Goal: Task Accomplishment & Management: Use online tool/utility

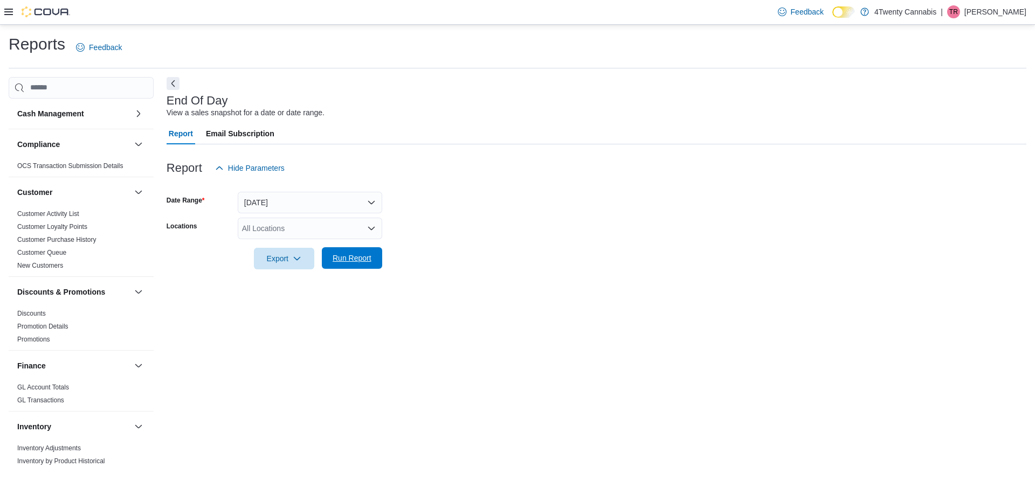
click at [347, 252] on span "Run Report" at bounding box center [351, 258] width 47 height 22
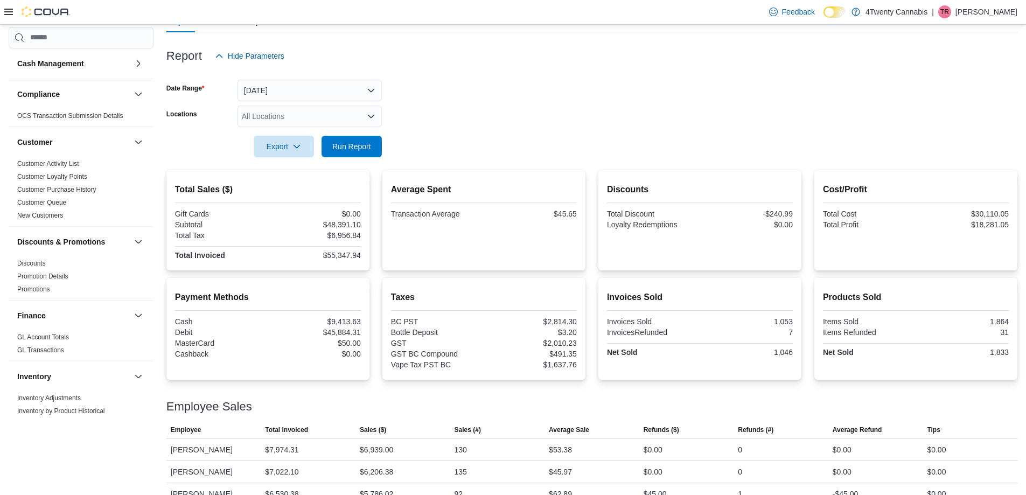
scroll to position [108, 0]
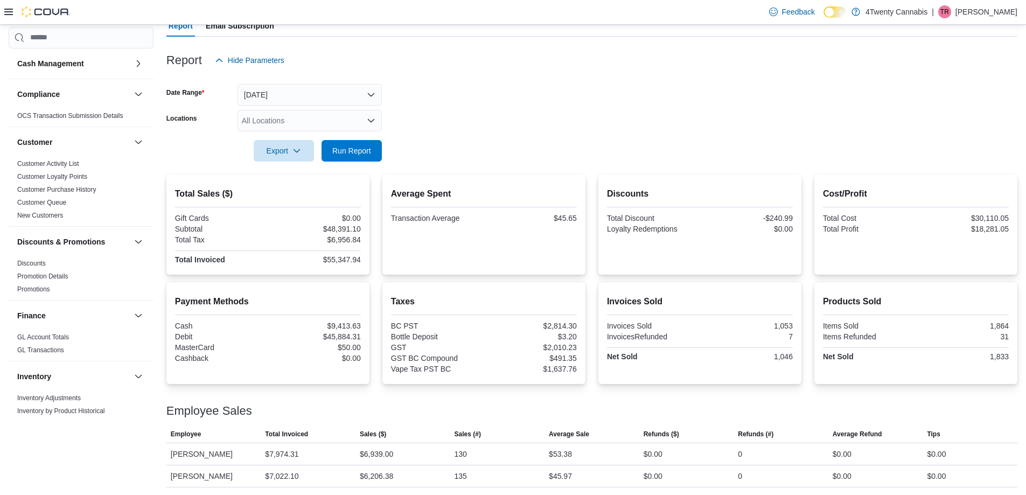
click at [269, 119] on div "All Locations" at bounding box center [310, 121] width 144 height 22
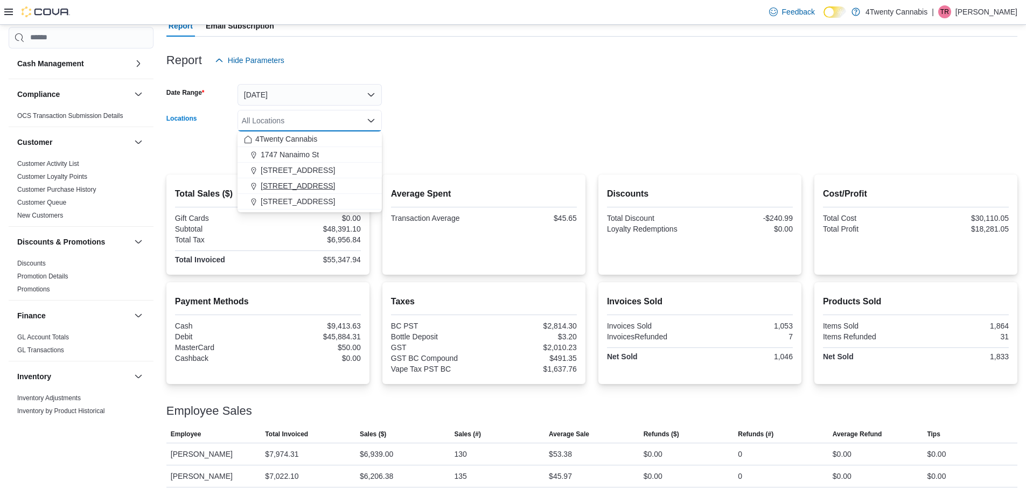
click at [270, 186] on span "[STREET_ADDRESS]" at bounding box center [298, 186] width 74 height 11
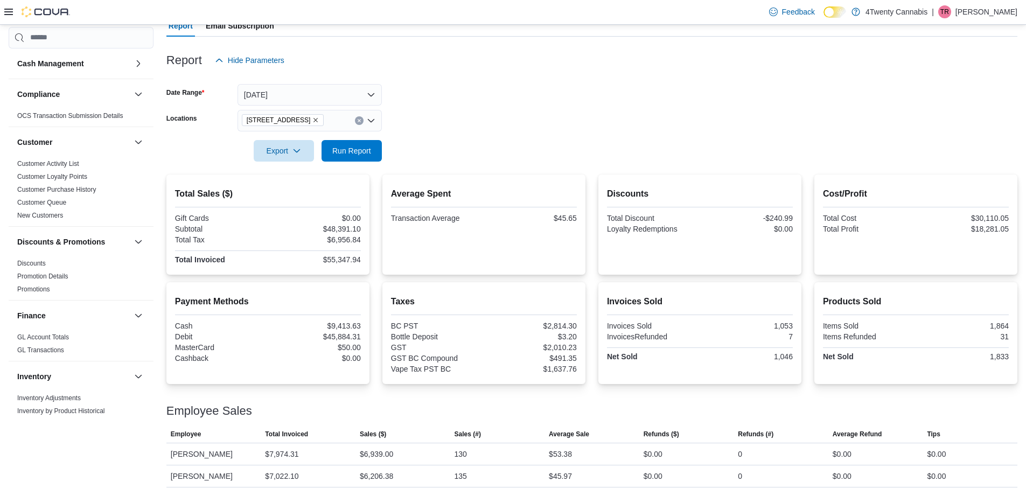
drag, startPoint x: 466, startPoint y: 130, endPoint x: 455, endPoint y: 131, distance: 10.4
click at [466, 130] on form "Date Range [DATE] Locations [STREET_ADDRESS] Export Run Report" at bounding box center [592, 116] width 851 height 91
click at [355, 151] on span "Run Report" at bounding box center [351, 150] width 39 height 11
click at [271, 97] on button "[DATE]" at bounding box center [310, 95] width 144 height 22
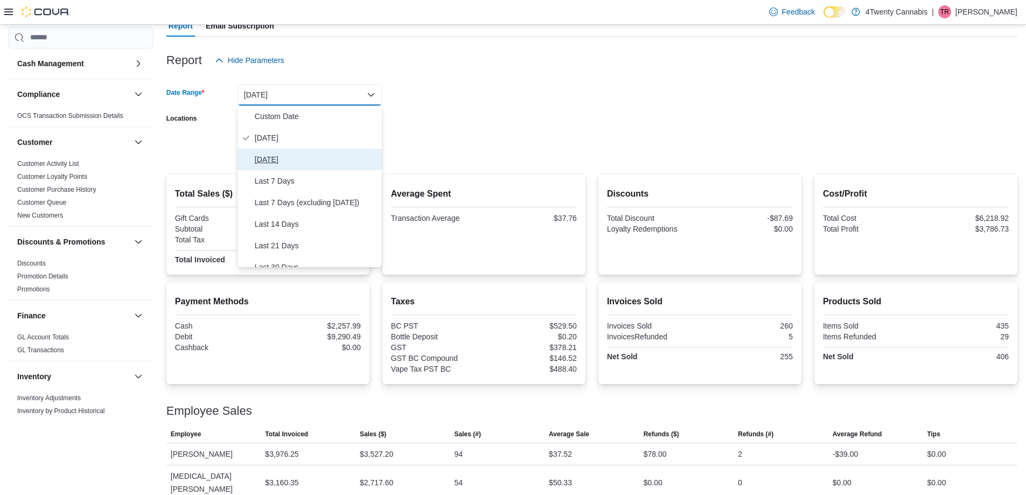
click at [272, 156] on span "[DATE]" at bounding box center [316, 159] width 123 height 13
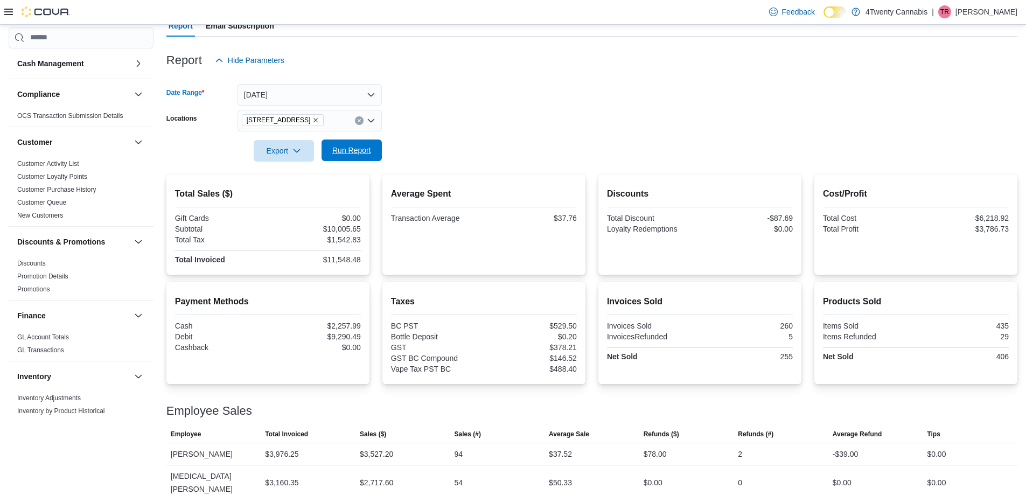
click at [341, 149] on span "Run Report" at bounding box center [351, 150] width 39 height 11
click at [345, 144] on span "Run Report" at bounding box center [351, 151] width 47 height 22
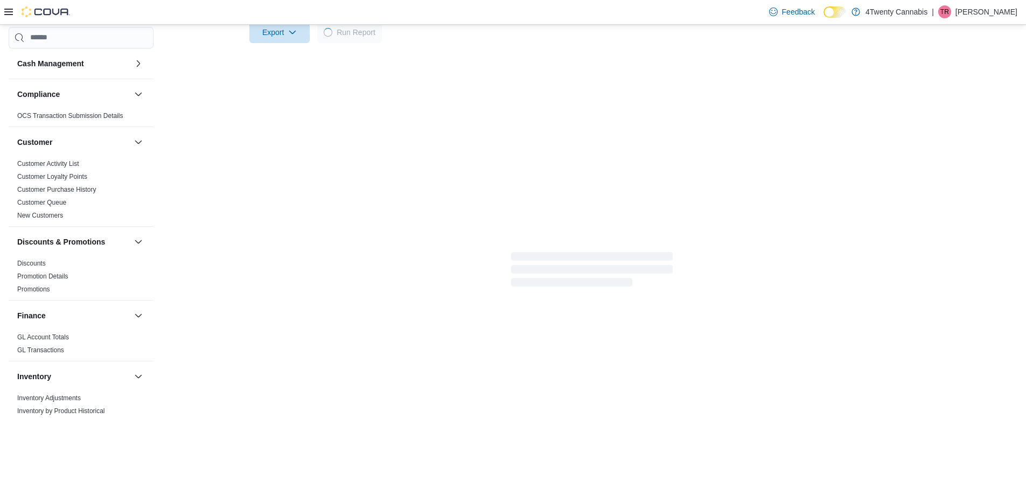
scroll to position [153, 0]
